Goal: Transaction & Acquisition: Purchase product/service

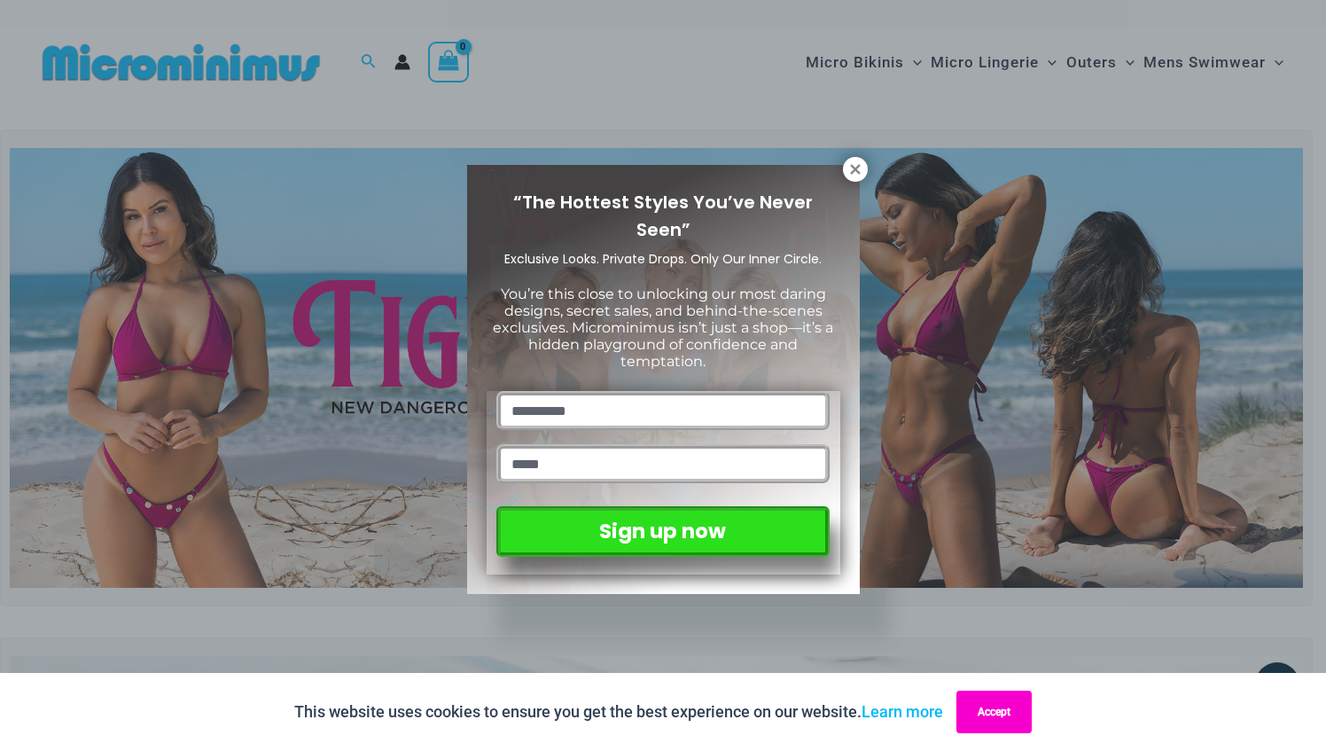
click at [984, 705] on button "Accept" at bounding box center [993, 711] width 75 height 43
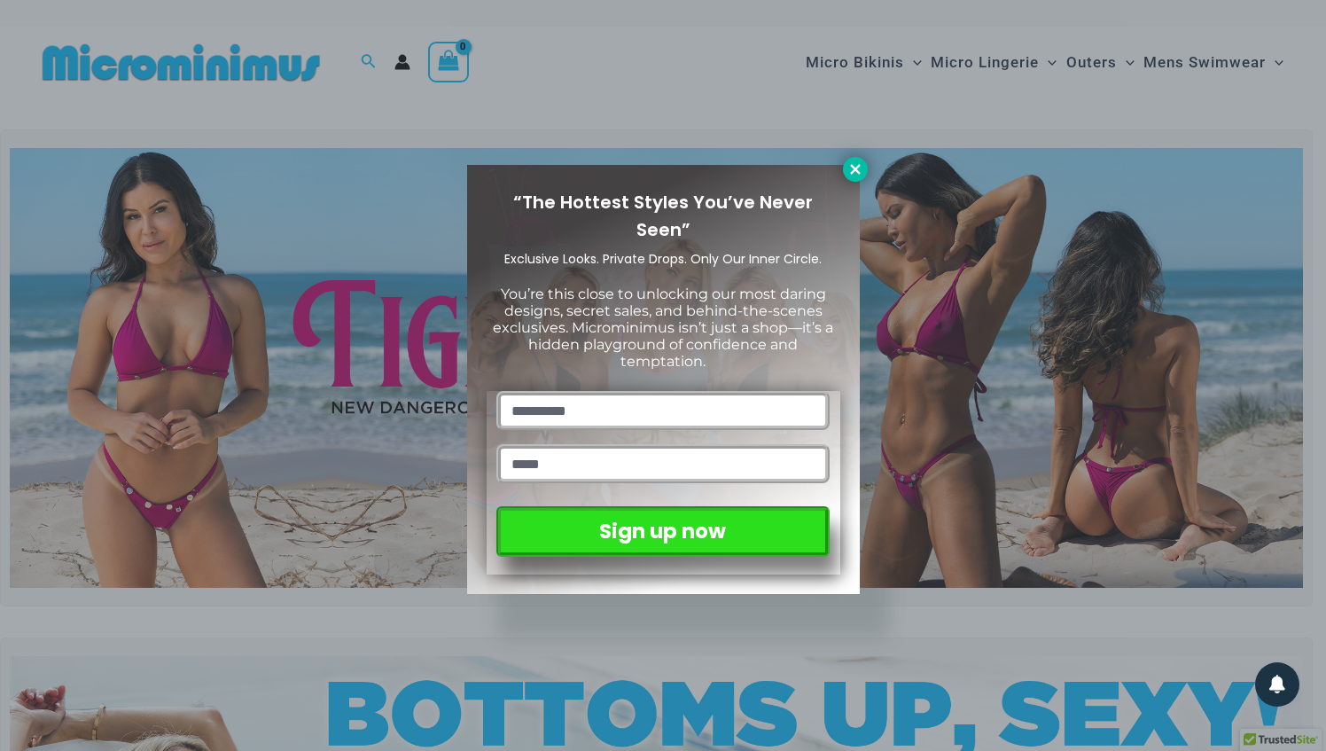
click at [854, 172] on icon at bounding box center [855, 169] width 16 height 16
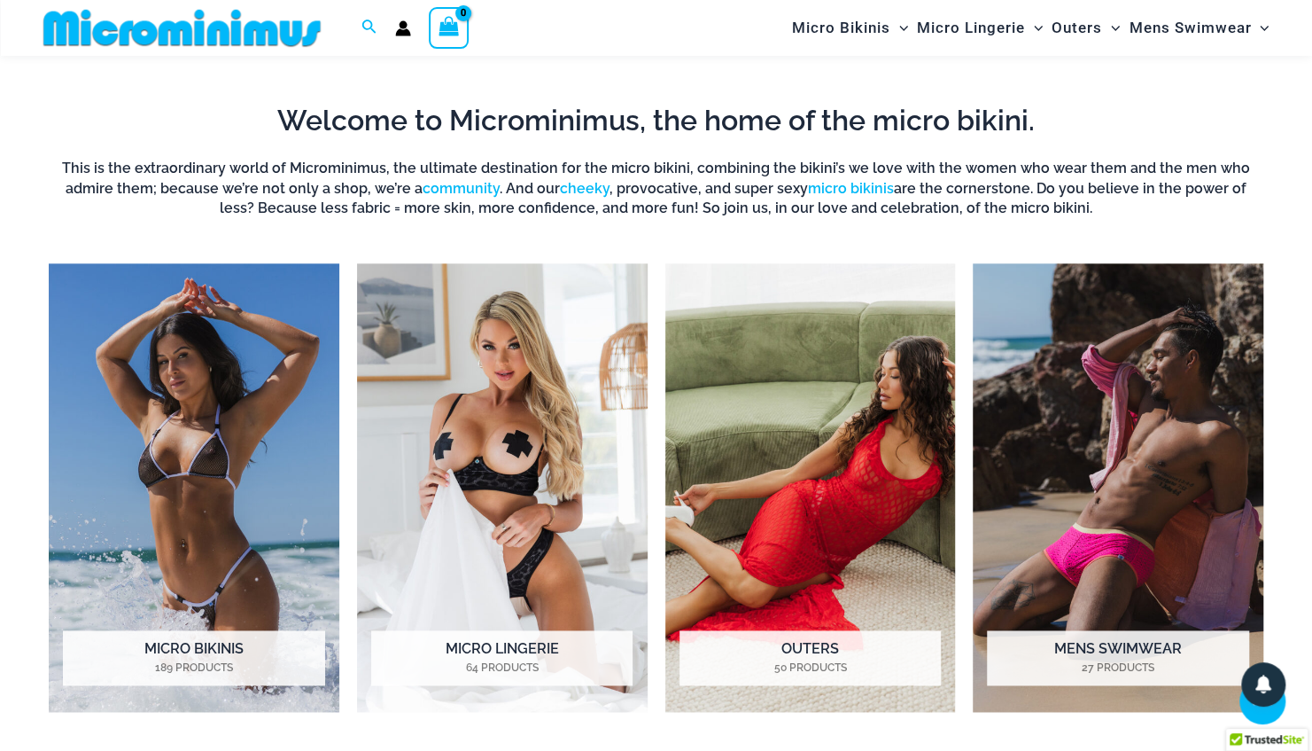
scroll to position [1170, 0]
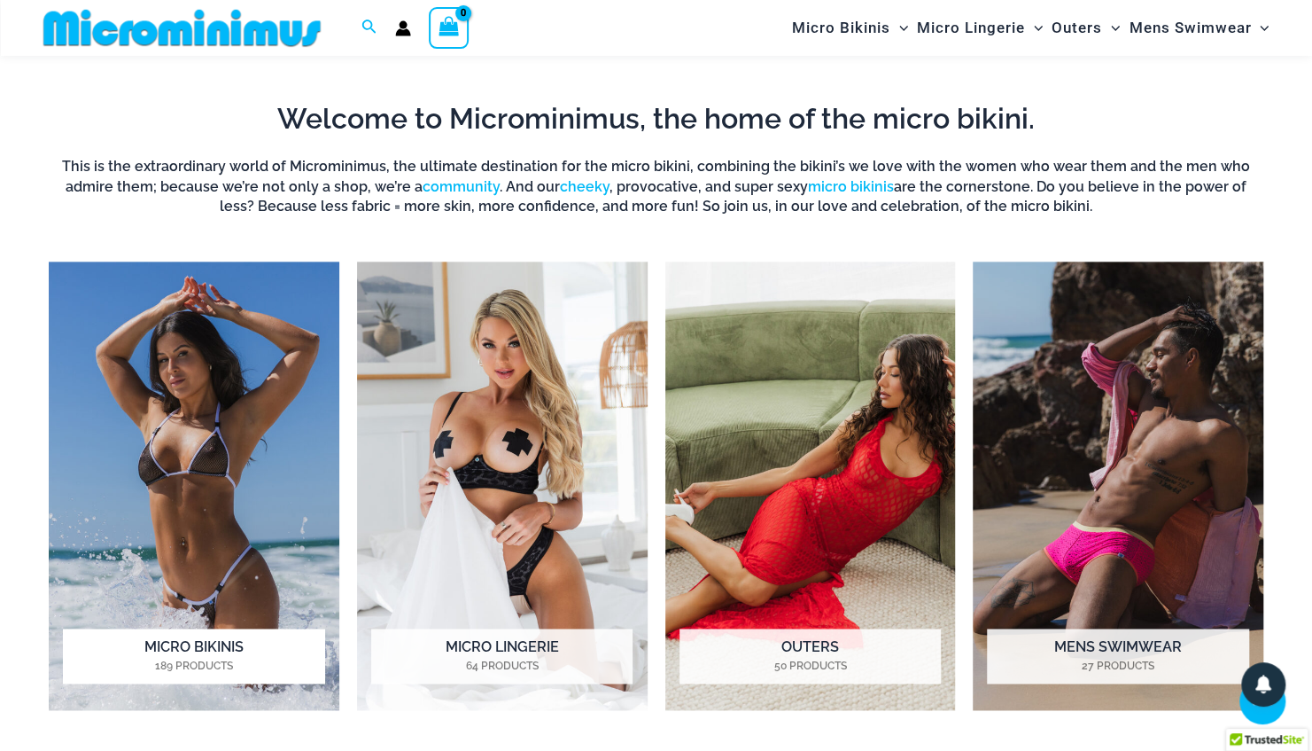
click at [200, 495] on img "Visit product category Micro Bikinis" at bounding box center [194, 485] width 291 height 448
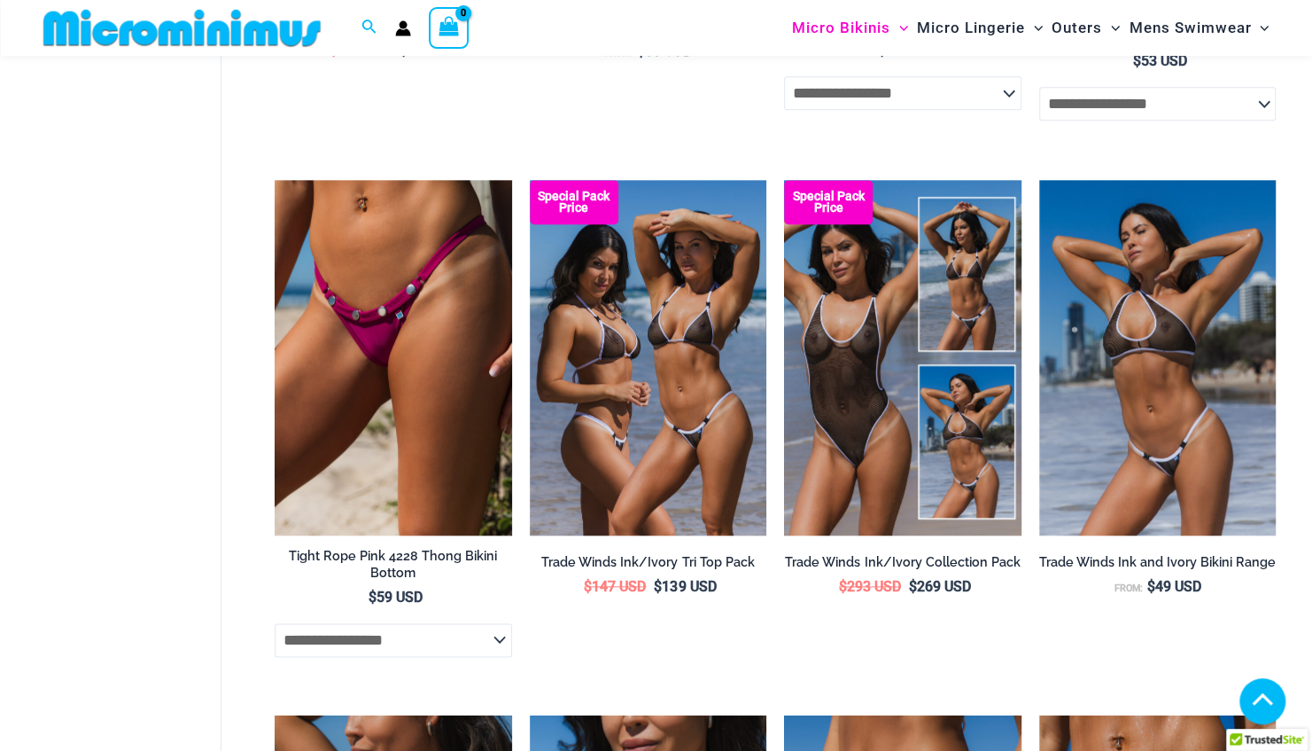
scroll to position [966, 0]
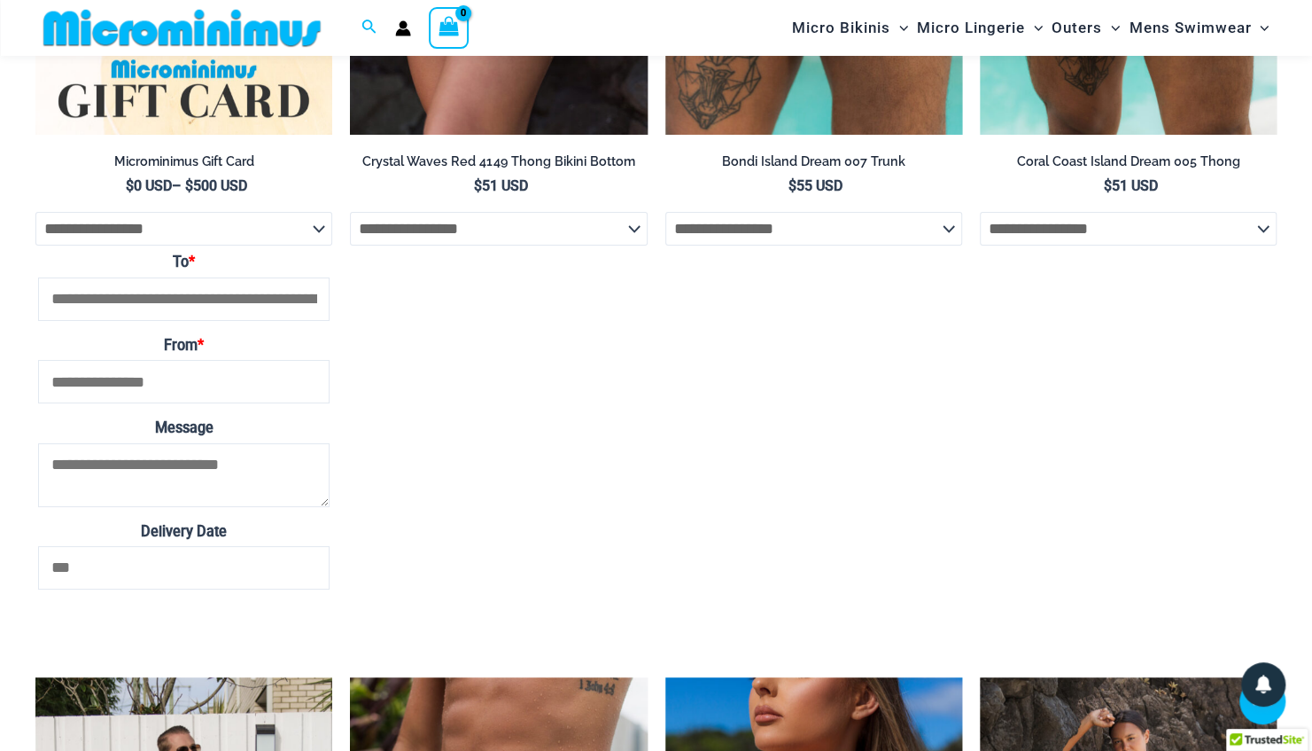
scroll to position [3761, 0]
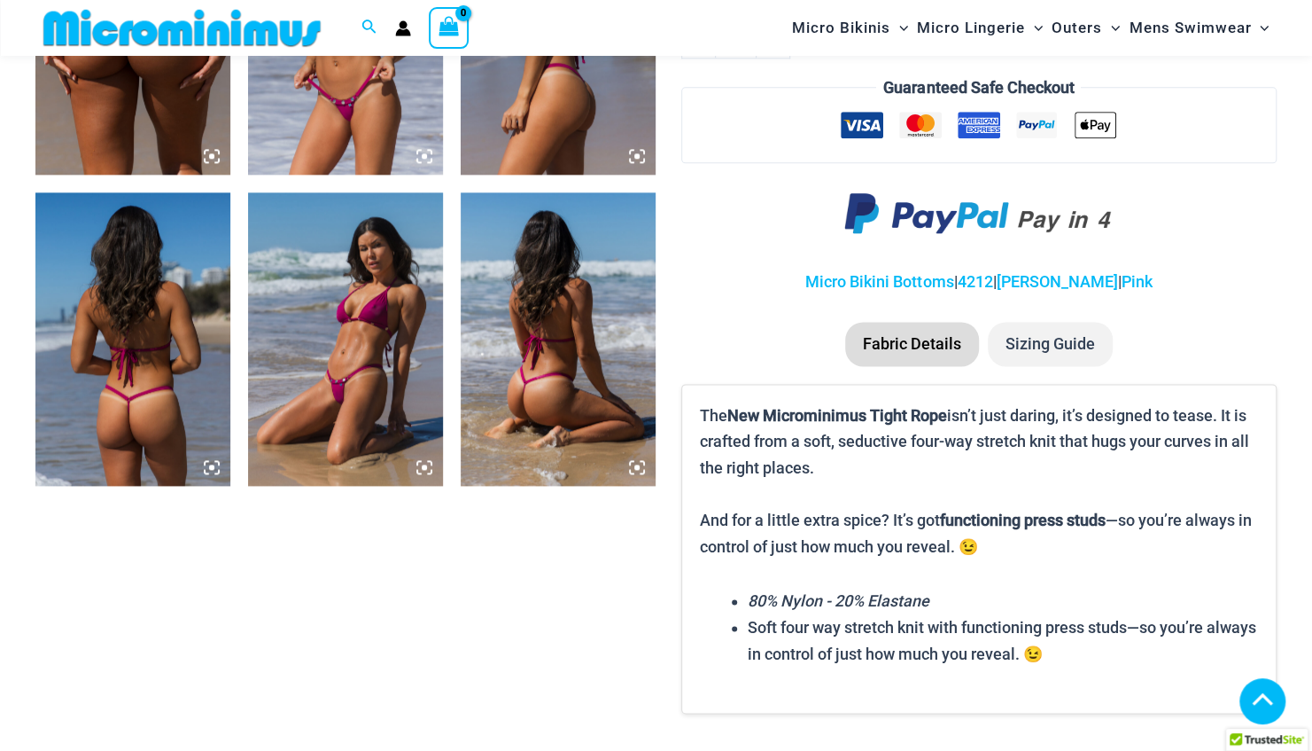
scroll to position [1228, 0]
click at [377, 389] on img at bounding box center [345, 338] width 195 height 292
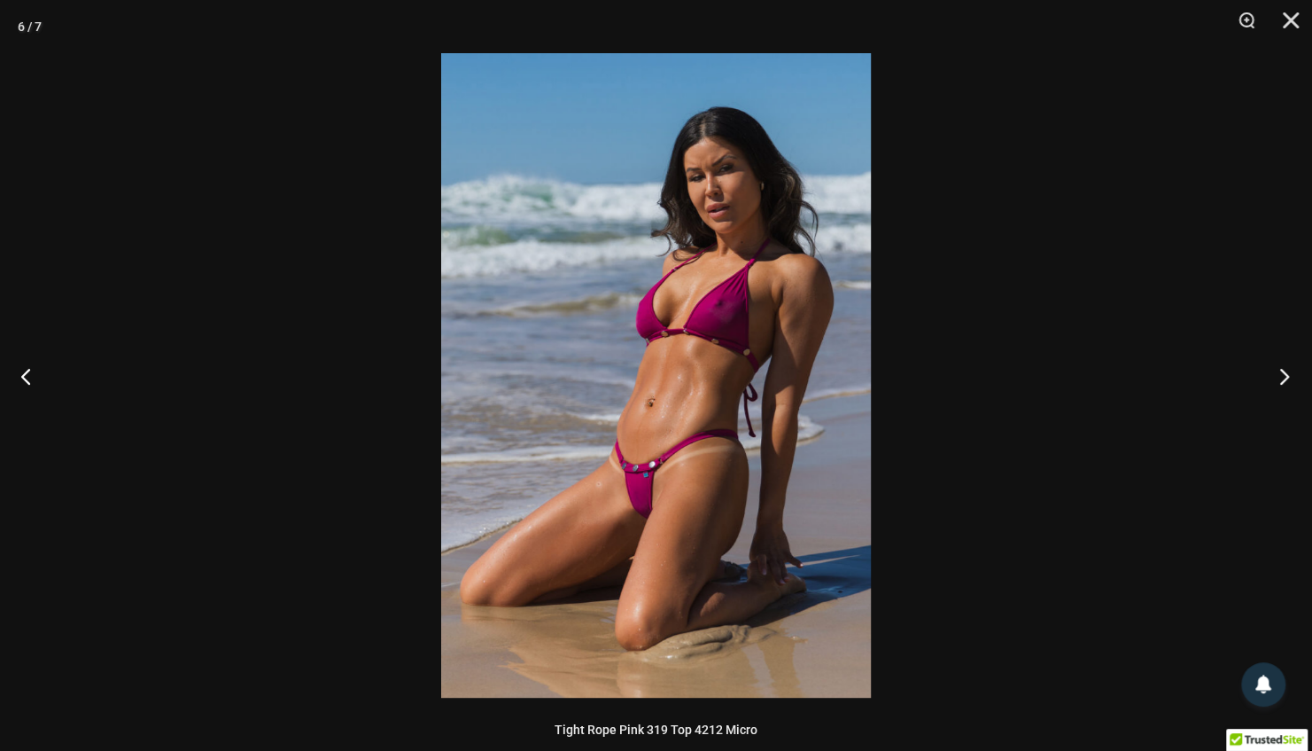
click at [1283, 386] on button "Next" at bounding box center [1279, 375] width 66 height 89
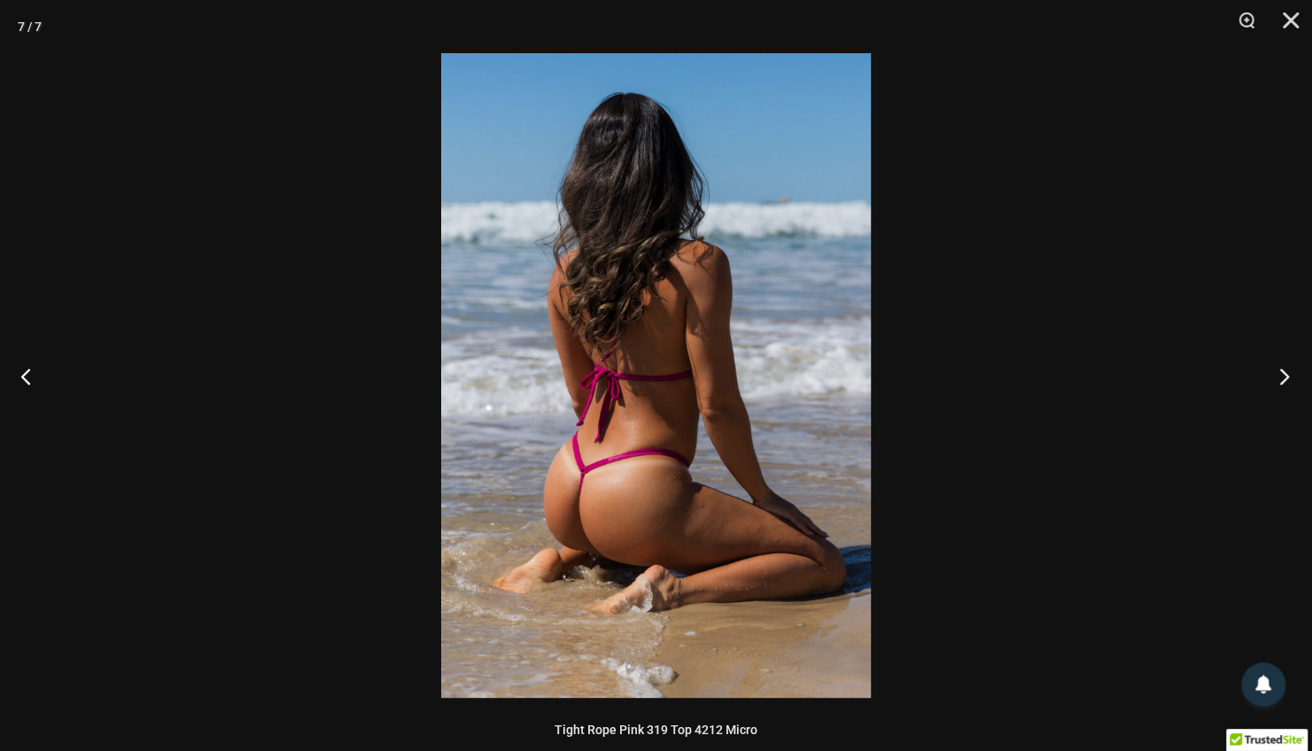
click at [1282, 383] on button "Next" at bounding box center [1279, 375] width 66 height 89
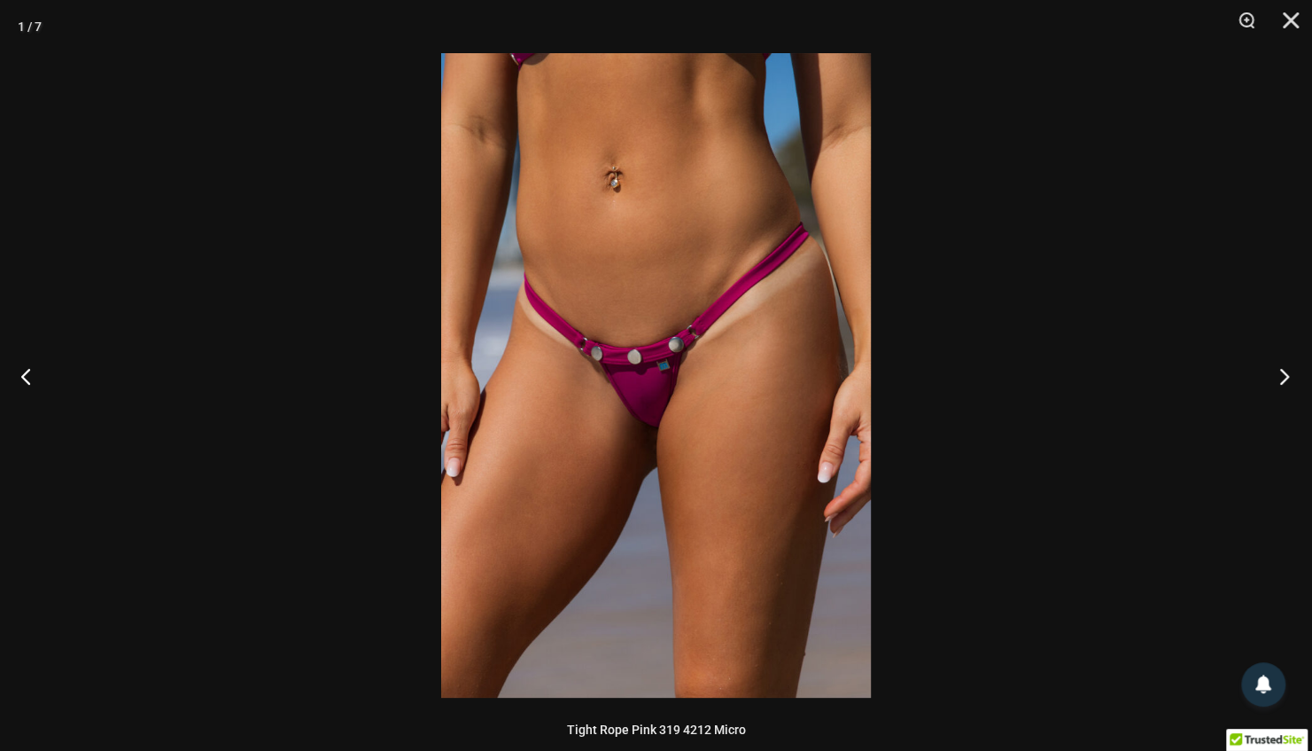
click at [1271, 387] on button "Next" at bounding box center [1279, 375] width 66 height 89
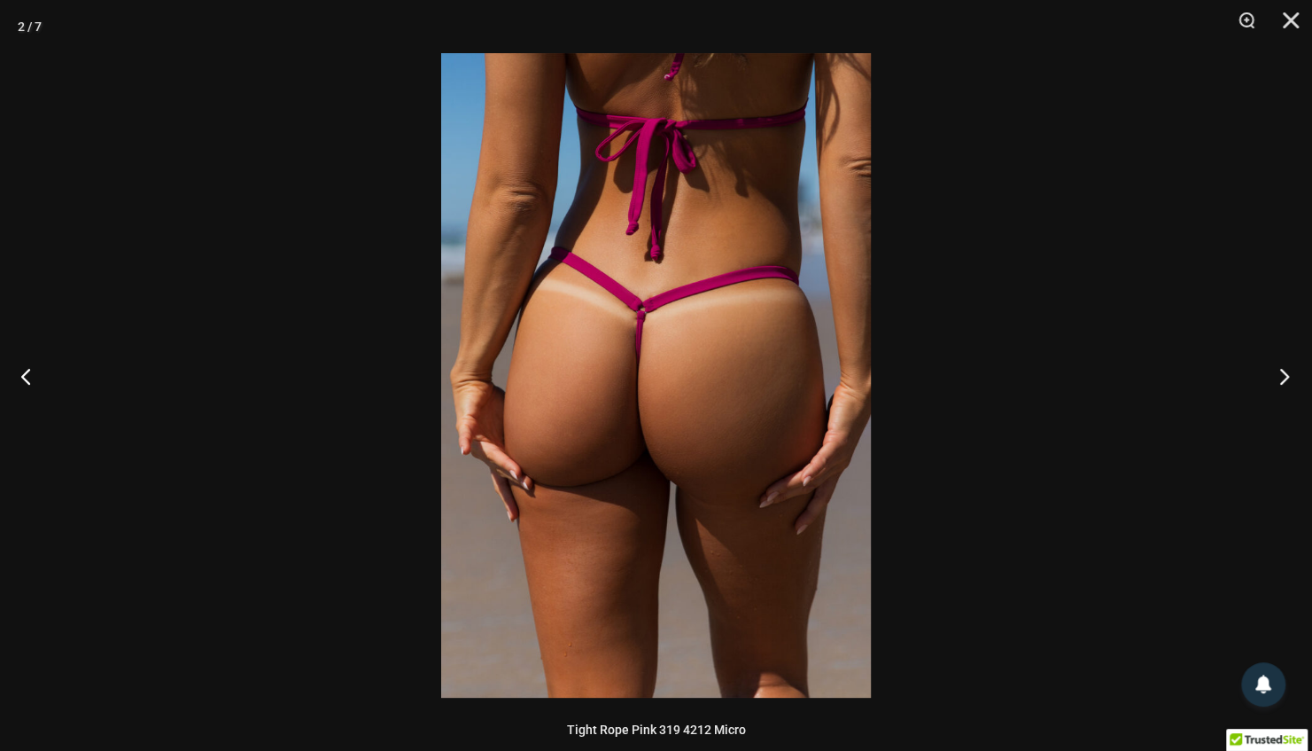
click at [1264, 390] on button "Next" at bounding box center [1279, 375] width 66 height 89
click at [1260, 390] on button "Next" at bounding box center [1279, 375] width 66 height 89
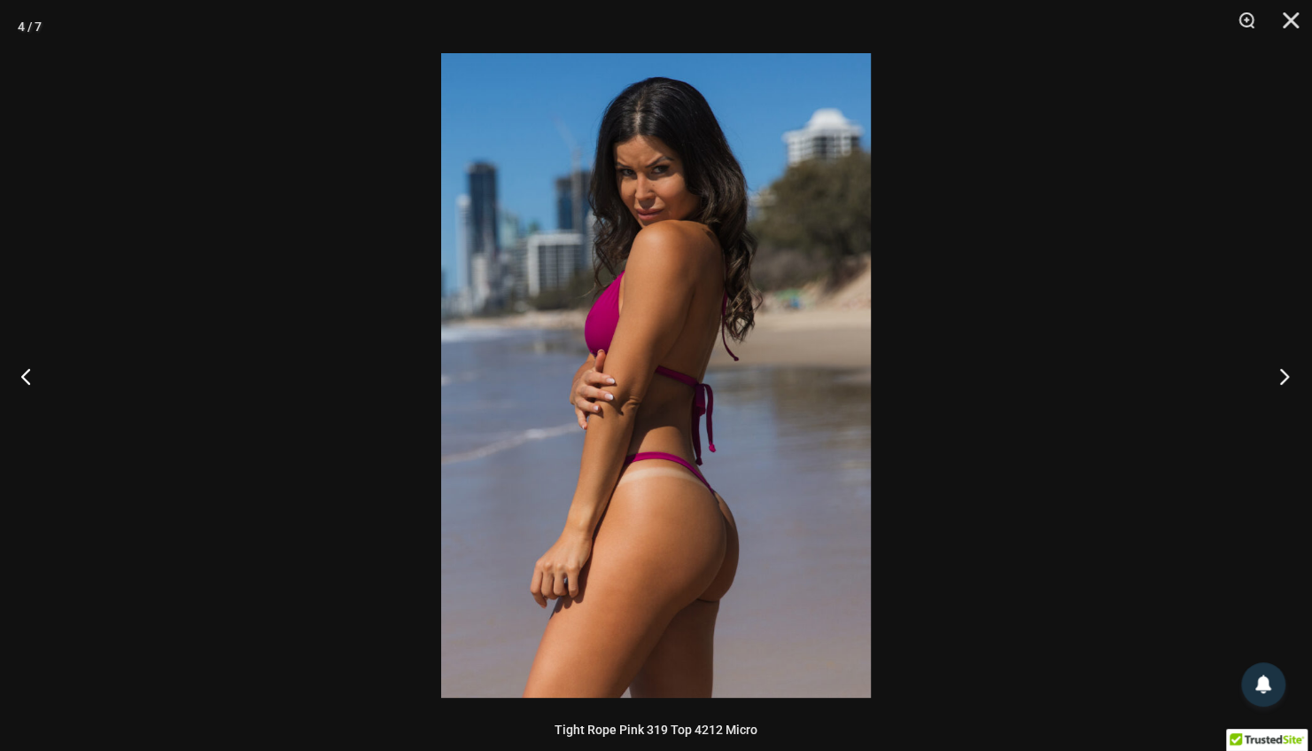
click at [1258, 388] on button "Next" at bounding box center [1279, 375] width 66 height 89
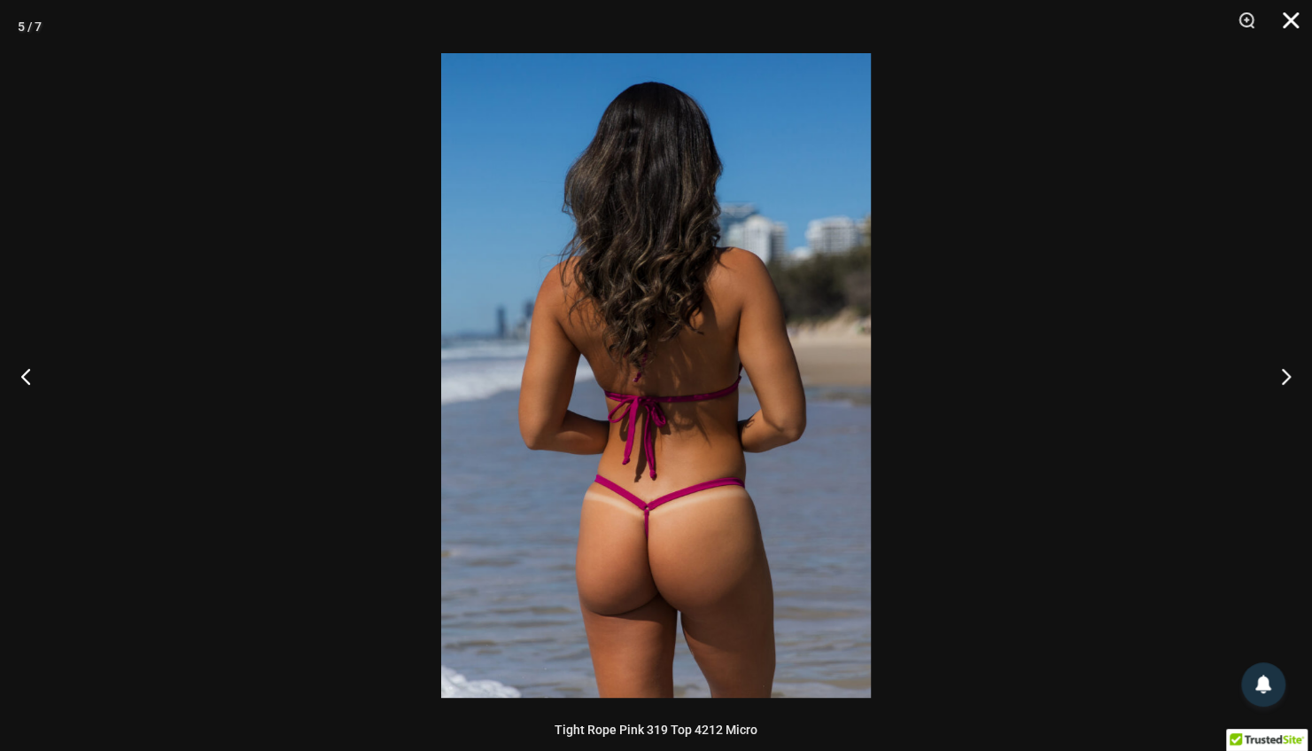
click at [1290, 18] on button "Close" at bounding box center [1285, 26] width 44 height 53
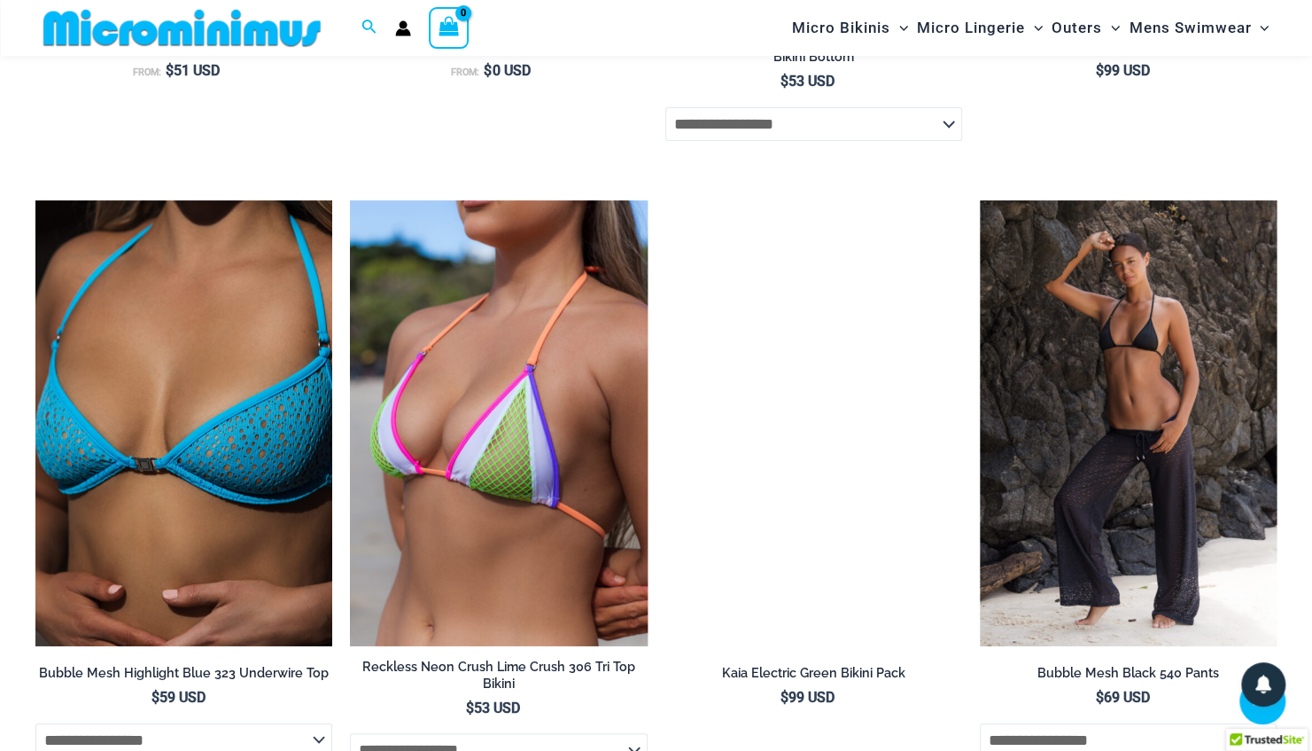
scroll to position [3701, 0]
